Goal: Find specific page/section: Find specific page/section

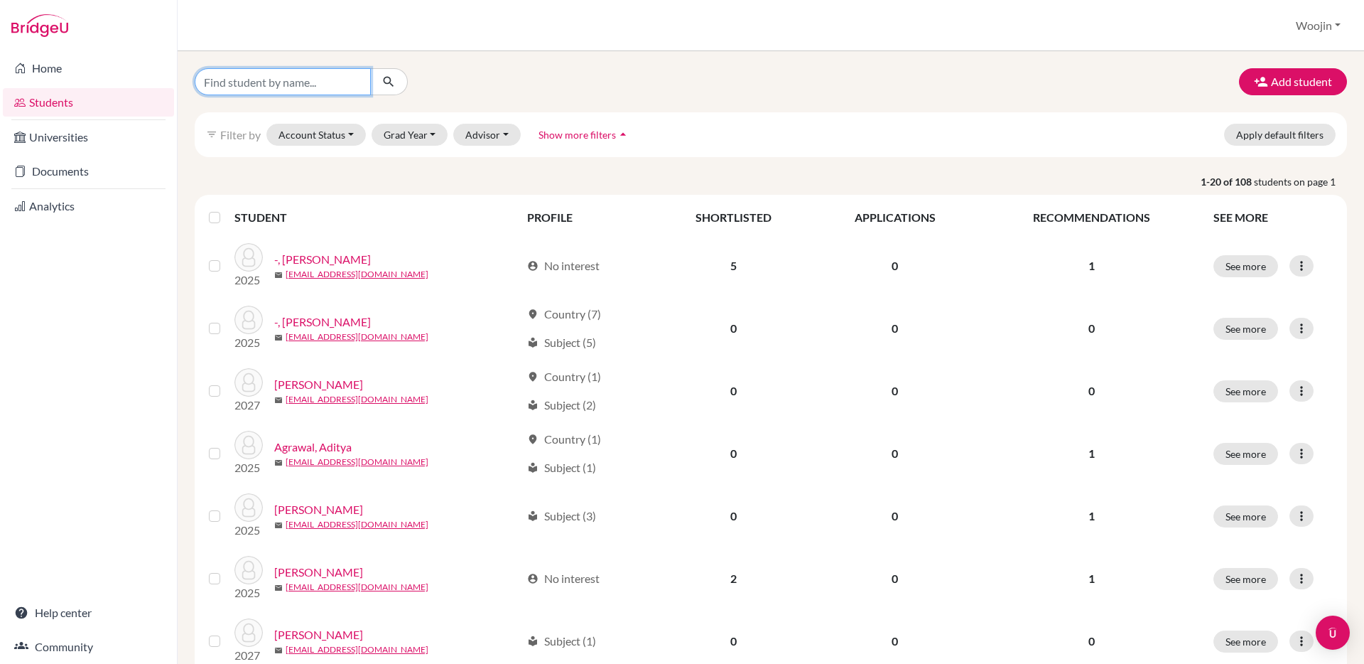
click at [304, 86] on input "Find student by name..." at bounding box center [283, 81] width 176 height 27
type input "[PERSON_NAME]"
click button "submit" at bounding box center [389, 81] width 38 height 27
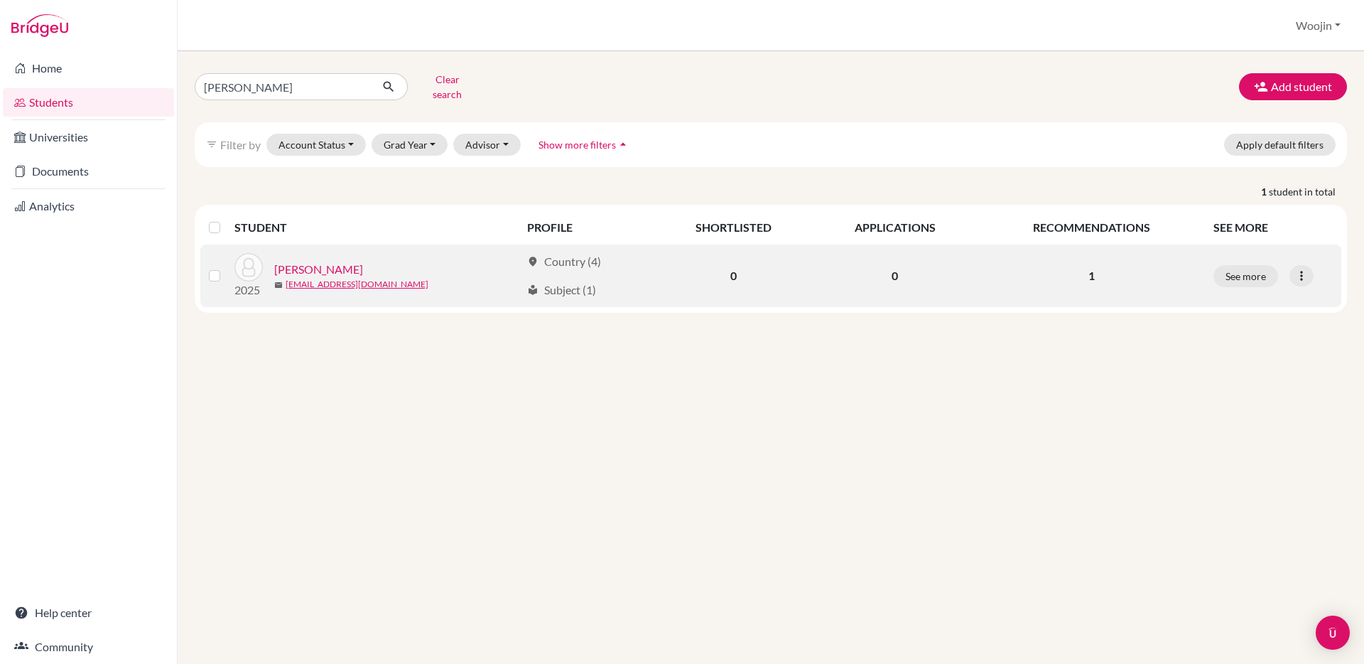
click at [346, 261] on link "[PERSON_NAME]" at bounding box center [318, 269] width 89 height 17
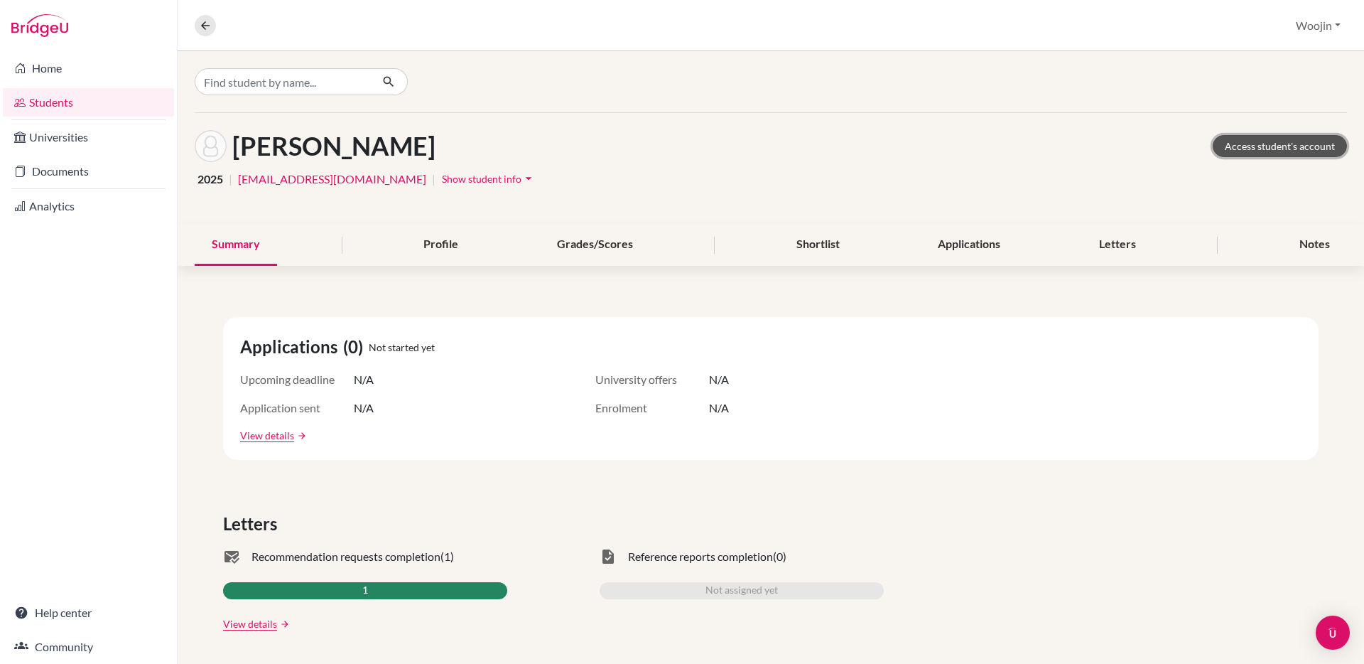
click at [1233, 150] on link "Access student's account" at bounding box center [1280, 146] width 134 height 22
